Goal: Transaction & Acquisition: Purchase product/service

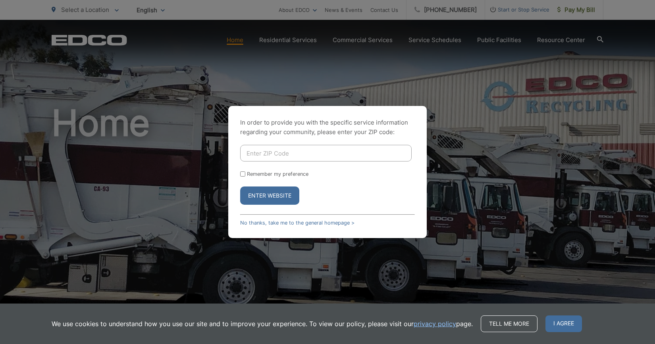
click at [276, 156] on input "Enter ZIP Code" at bounding box center [325, 153] width 171 height 17
type input "91950"
click at [242, 175] on input "Remember my preference" at bounding box center [242, 173] width 5 height 5
checkbox input "true"
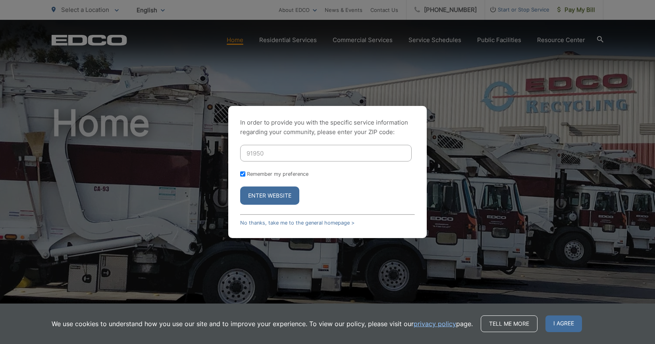
click at [276, 199] on button "Enter Website" at bounding box center [269, 196] width 59 height 18
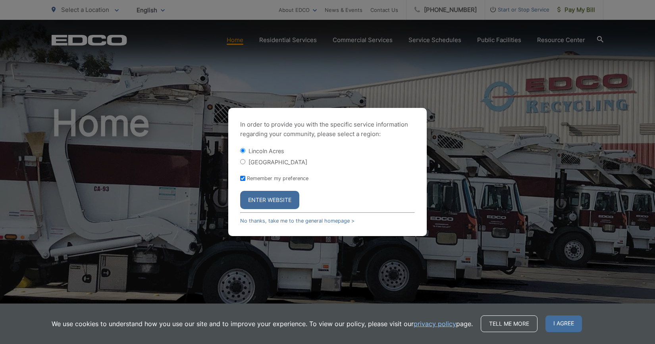
click at [242, 162] on input "[GEOGRAPHIC_DATA]" at bounding box center [242, 161] width 5 height 5
radio input "true"
click at [270, 200] on button "Enter Website" at bounding box center [269, 200] width 59 height 18
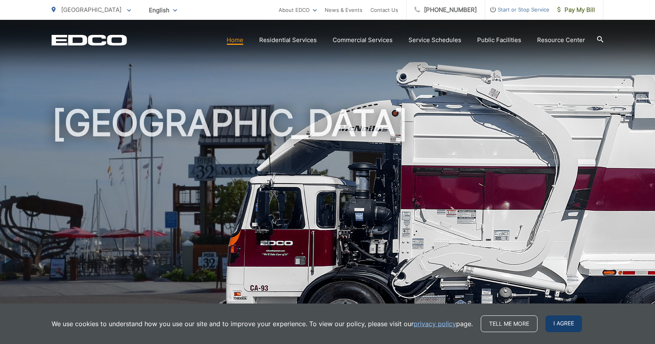
click at [555, 322] on span "I agree" at bounding box center [563, 324] width 37 height 17
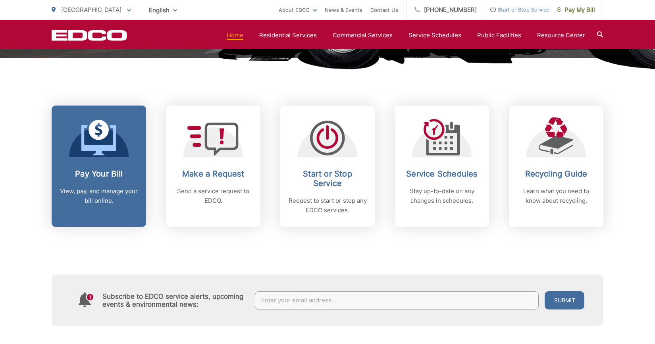
scroll to position [295, 0]
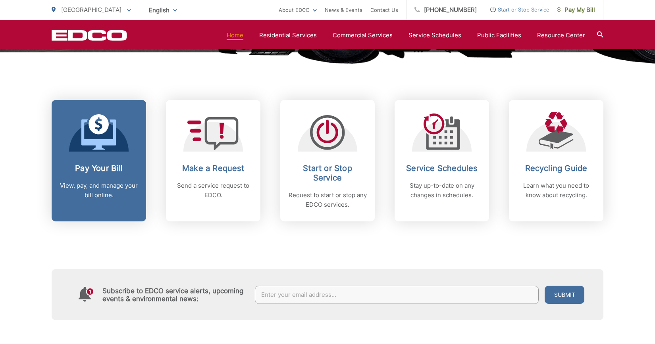
click at [88, 186] on p "View, pay, and manage your bill online." at bounding box center [99, 190] width 79 height 19
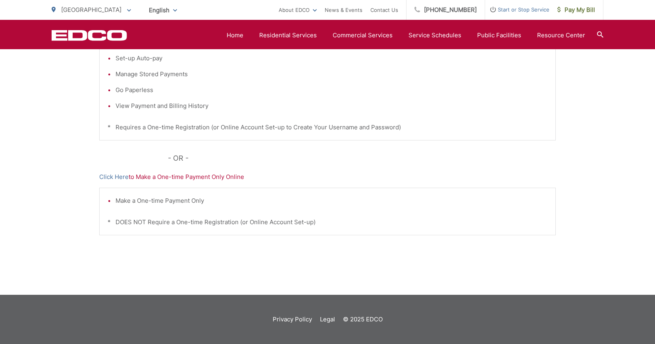
scroll to position [220, 0]
click at [201, 174] on p "Click Here to Make a One-time Payment Only Online" at bounding box center [327, 177] width 456 height 10
click at [111, 177] on link "Click Here" at bounding box center [113, 177] width 29 height 10
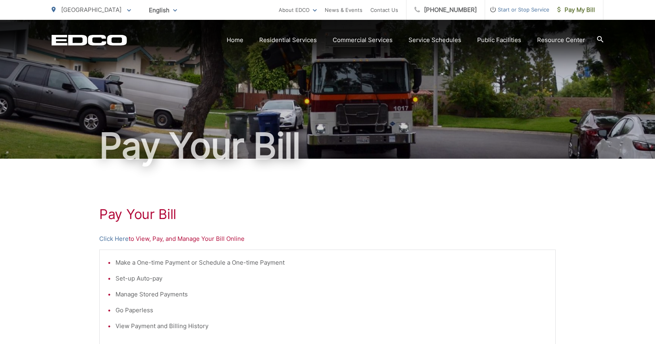
scroll to position [0, 0]
